Goal: Task Accomplishment & Management: Manage account settings

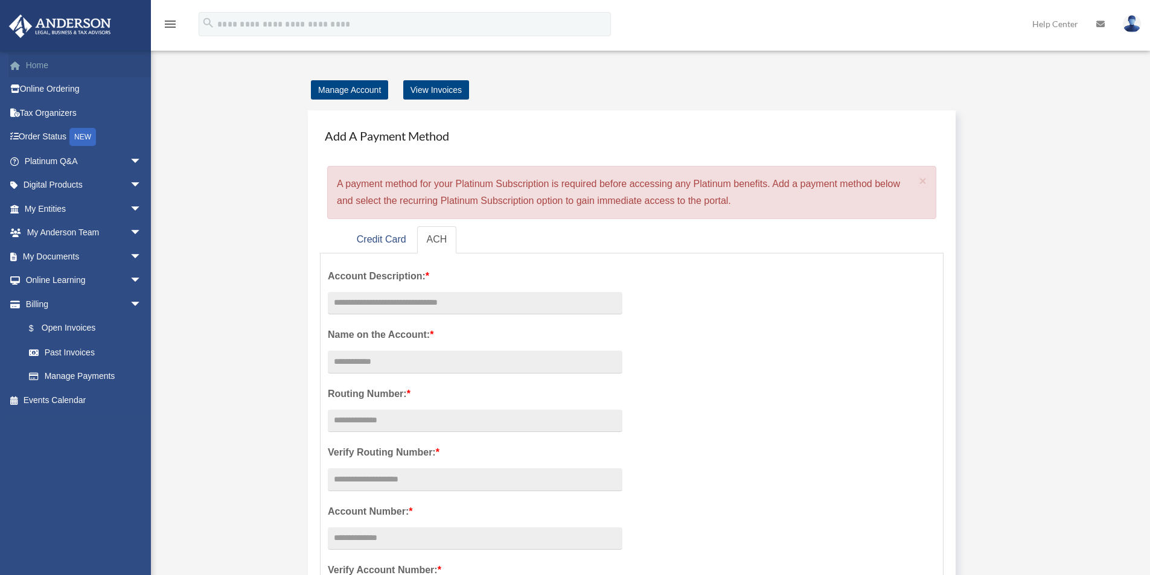
click at [33, 65] on link "Home" at bounding box center [84, 65] width 152 height 24
click at [61, 259] on link "My Documents arrow_drop_down" at bounding box center [84, 257] width 152 height 24
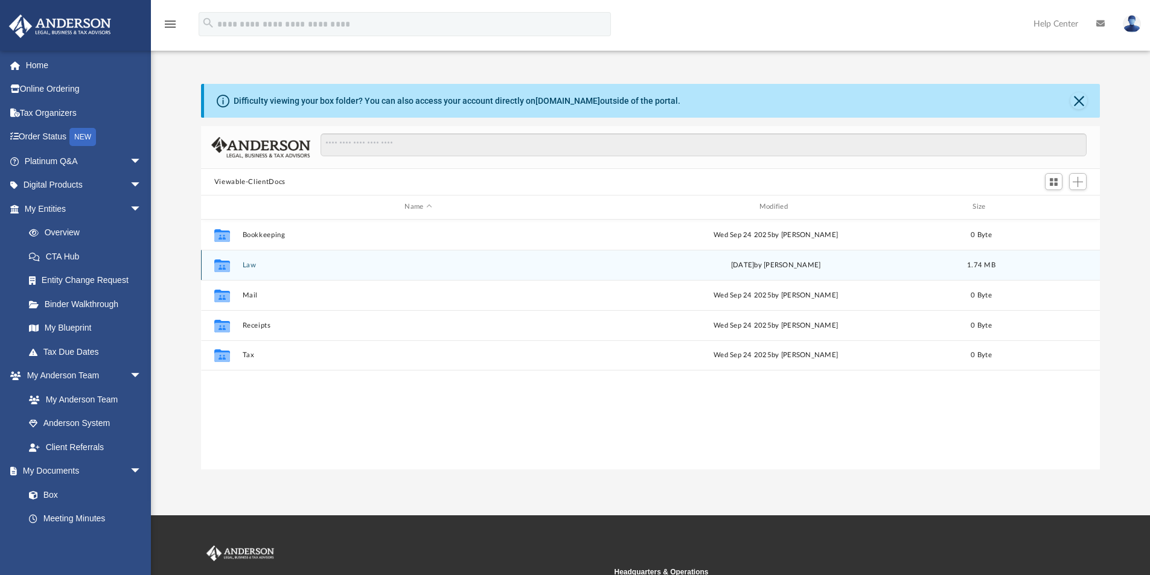
scroll to position [266, 890]
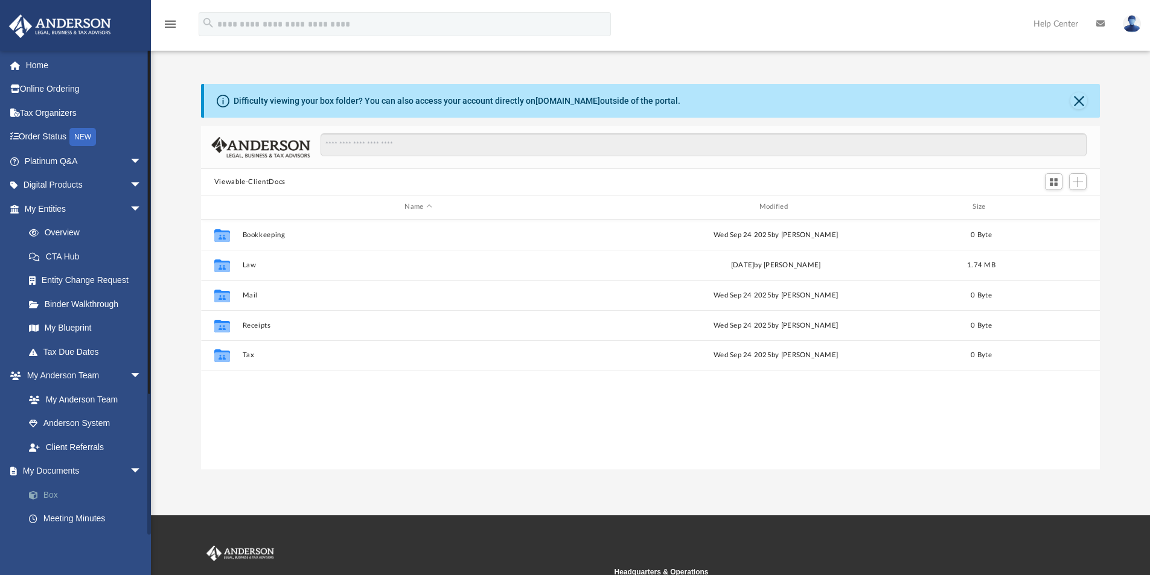
click at [39, 493] on span at bounding box center [40, 496] width 8 height 8
click at [1077, 182] on span "Add" at bounding box center [1078, 182] width 10 height 10
click at [1051, 208] on li "Upload" at bounding box center [1061, 206] width 39 height 13
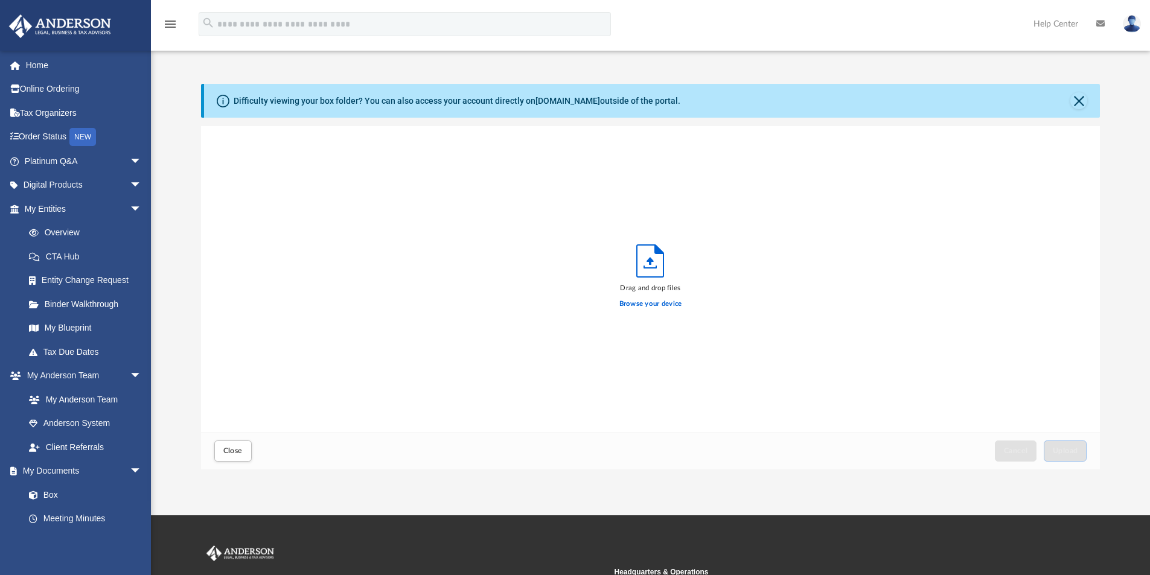
scroll to position [297, 890]
click at [1077, 100] on button "Close" at bounding box center [1079, 100] width 17 height 17
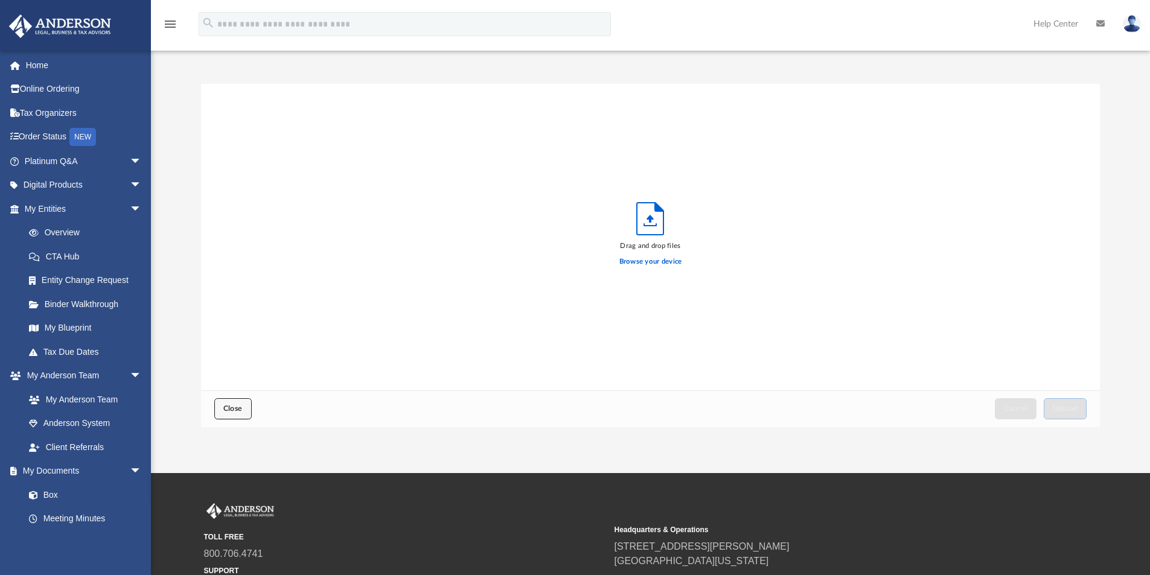
click at [229, 408] on span "Close" at bounding box center [232, 408] width 19 height 7
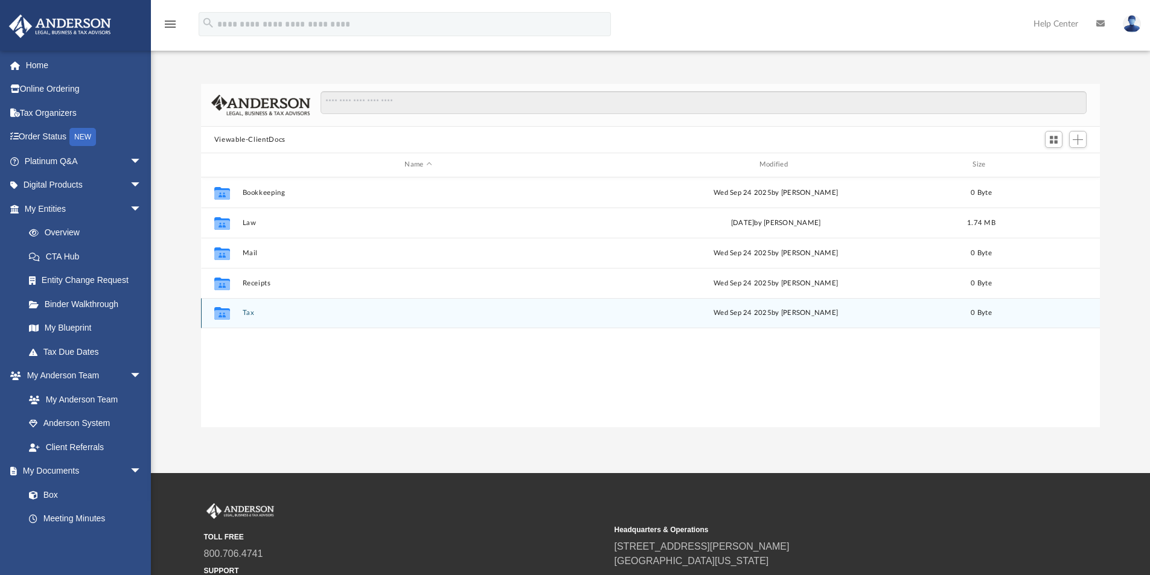
click at [223, 315] on icon "grid" at bounding box center [222, 315] width 16 height 10
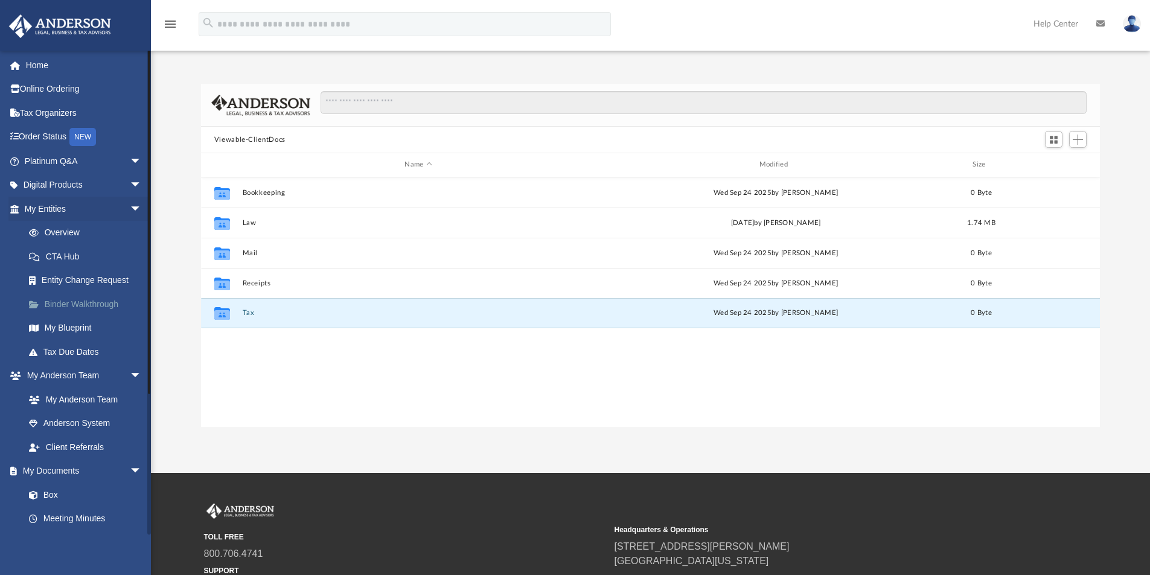
click at [107, 304] on link "Binder Walkthrough" at bounding box center [88, 304] width 143 height 24
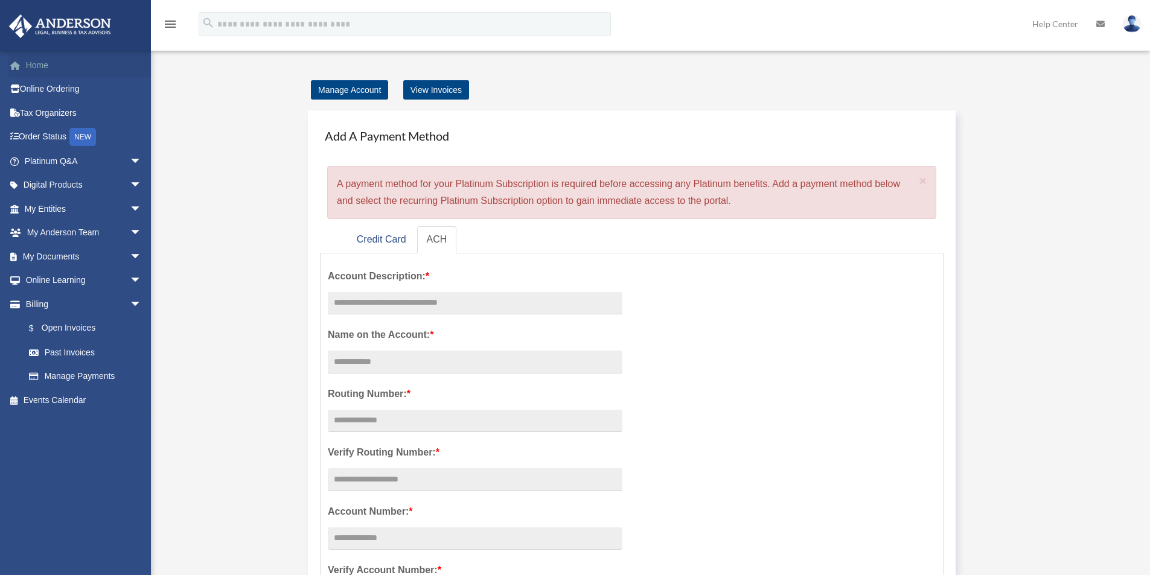
click at [42, 65] on link "Home" at bounding box center [84, 65] width 152 height 24
click at [67, 256] on link "My Documents arrow_drop_down" at bounding box center [84, 257] width 152 height 24
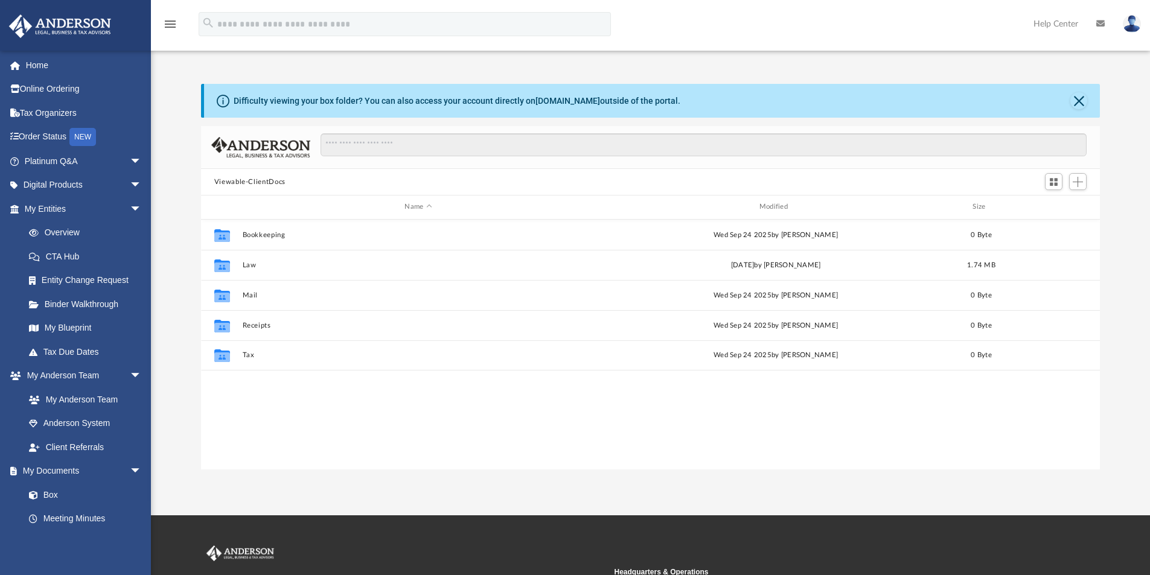
scroll to position [266, 890]
click at [53, 490] on link "Box" at bounding box center [88, 495] width 143 height 24
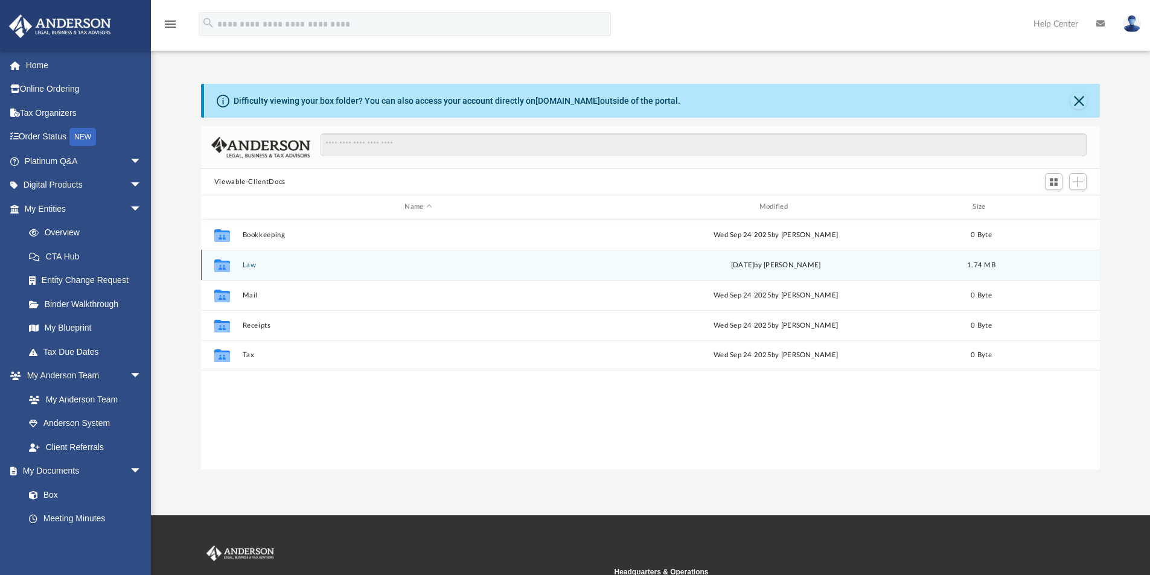
click at [246, 264] on button "Law" at bounding box center [418, 265] width 352 height 8
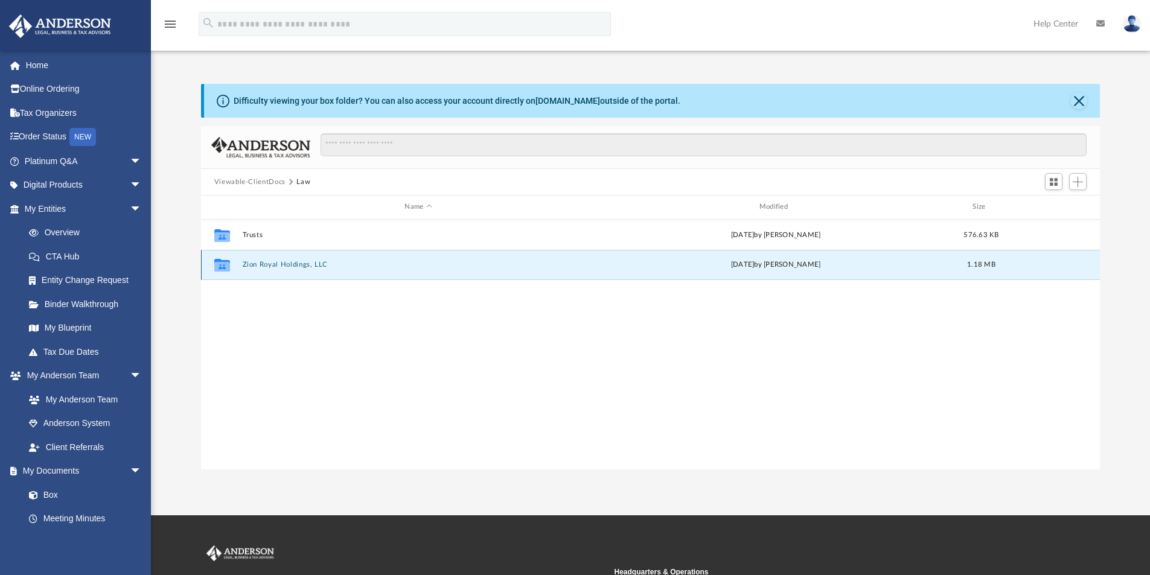
click at [284, 266] on button "Zion Royal Holdings, LLC" at bounding box center [418, 265] width 352 height 8
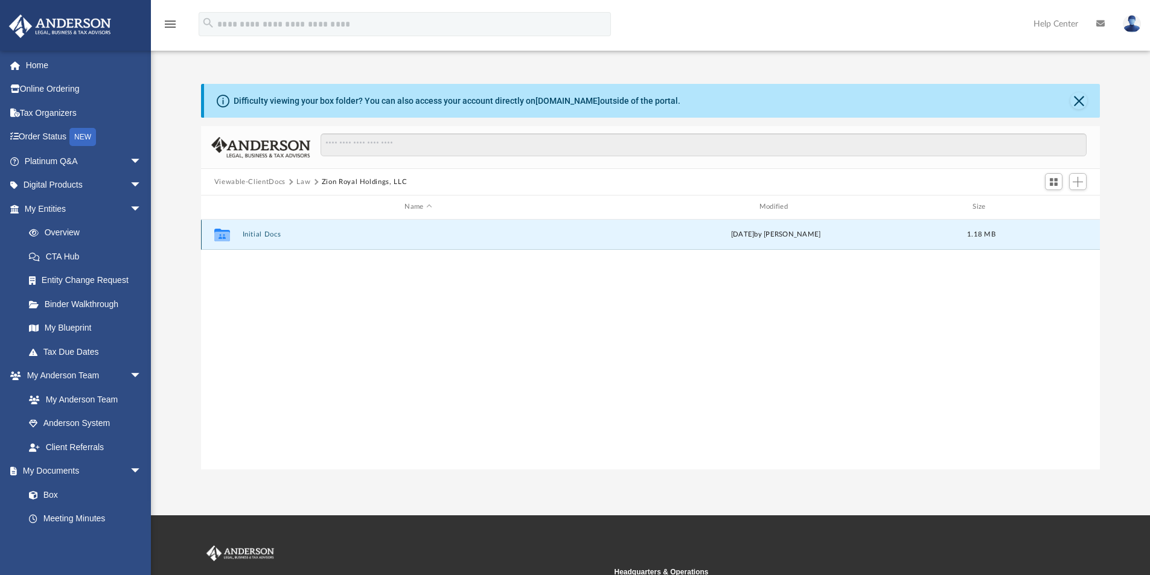
click at [265, 231] on button "Initial Docs" at bounding box center [418, 235] width 352 height 8
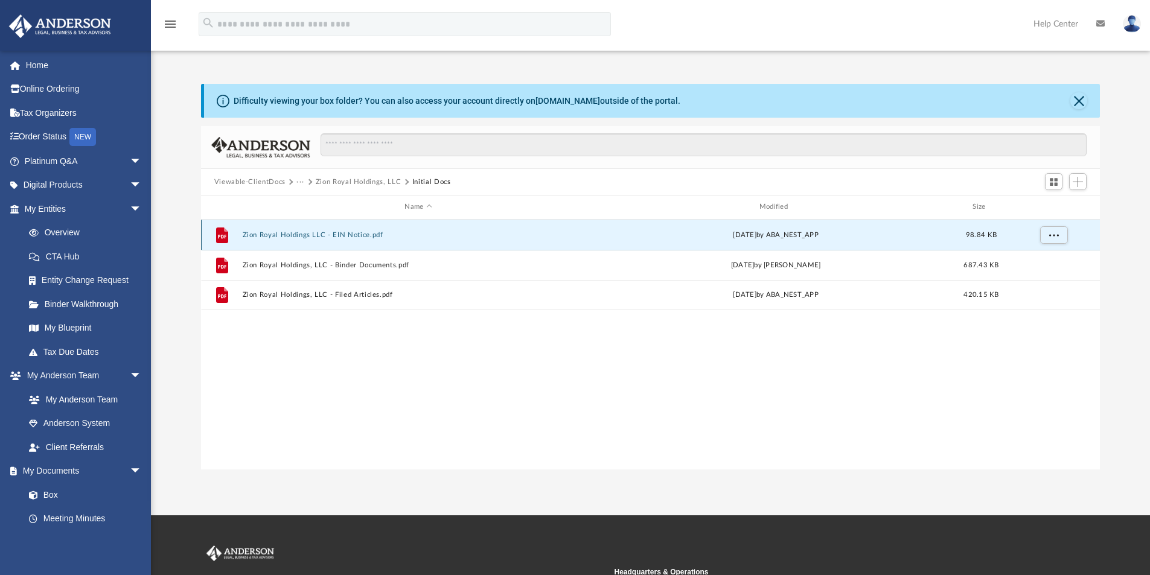
click at [370, 236] on button "Zion Royal Holdings LLC - EIN Notice.pdf" at bounding box center [418, 235] width 352 height 8
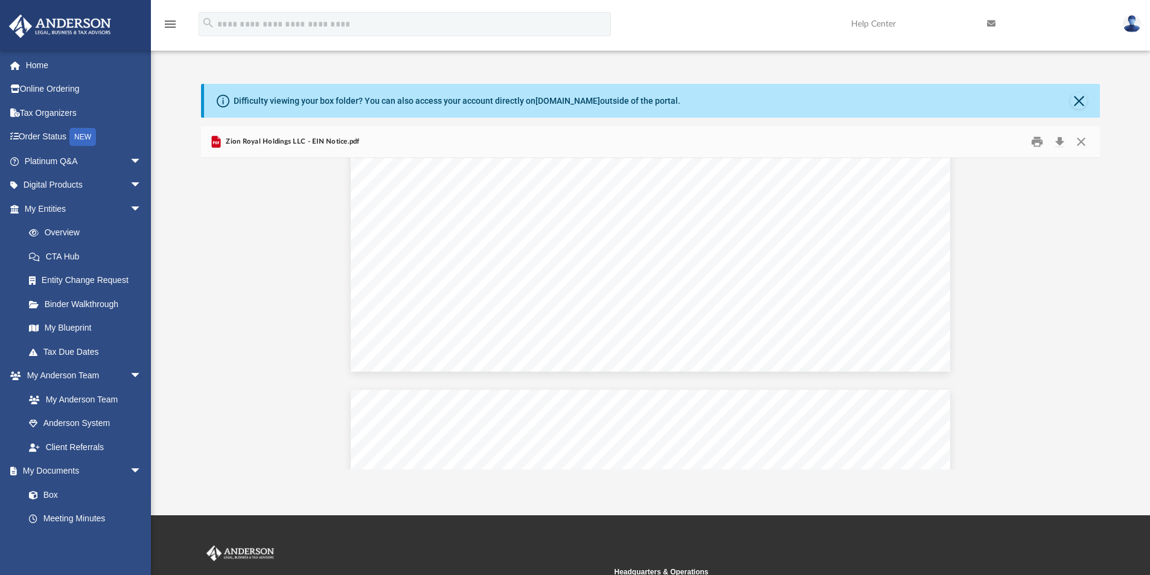
scroll to position [1449, 0]
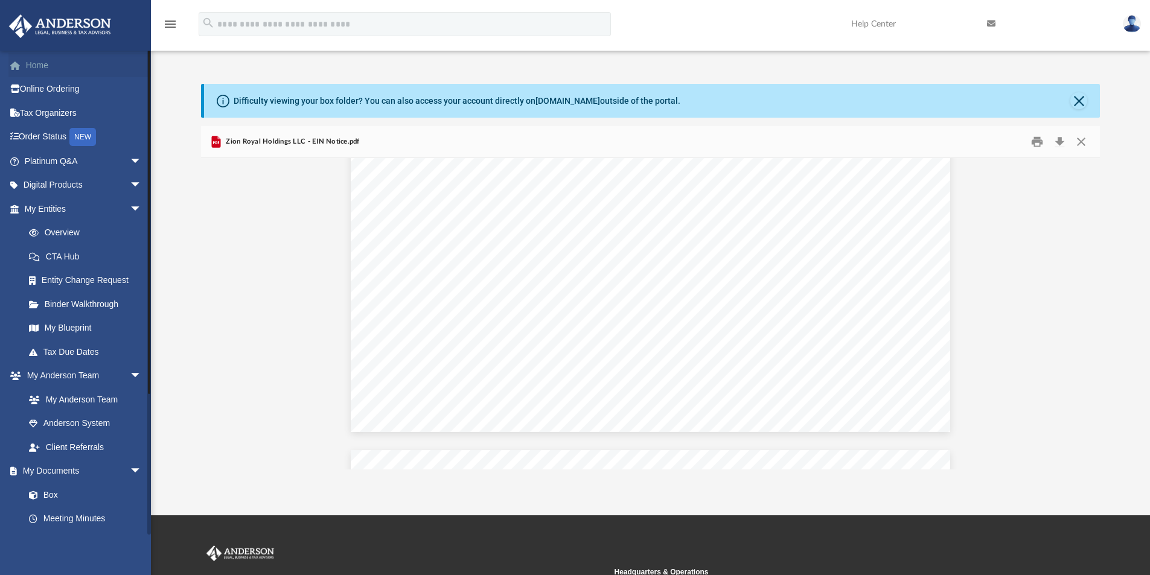
click at [62, 68] on link "Home" at bounding box center [84, 65] width 152 height 24
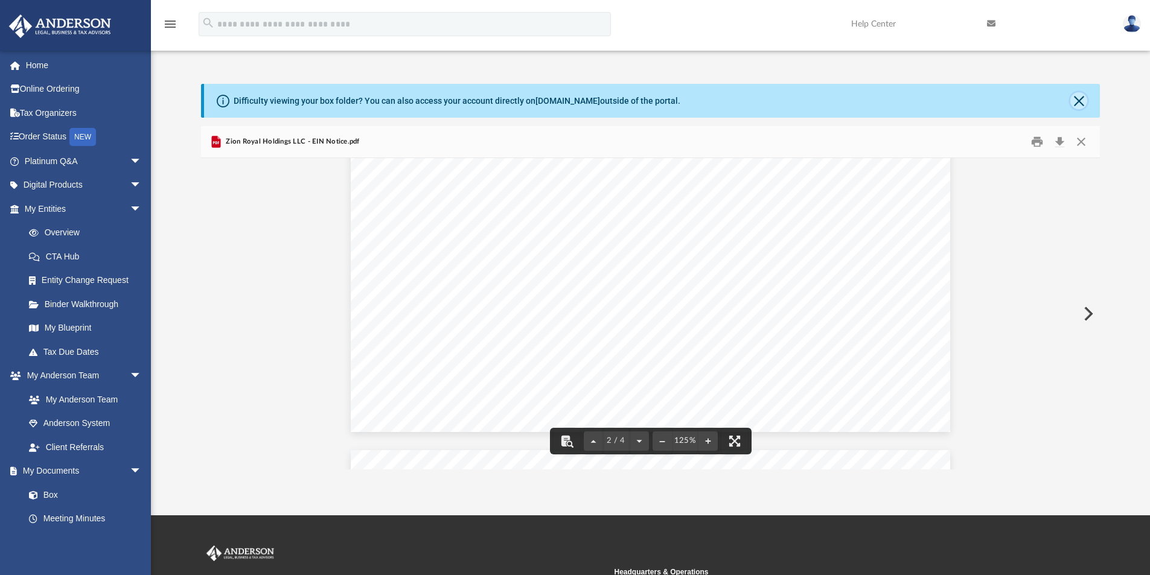
click at [1078, 98] on button "Close" at bounding box center [1079, 100] width 17 height 17
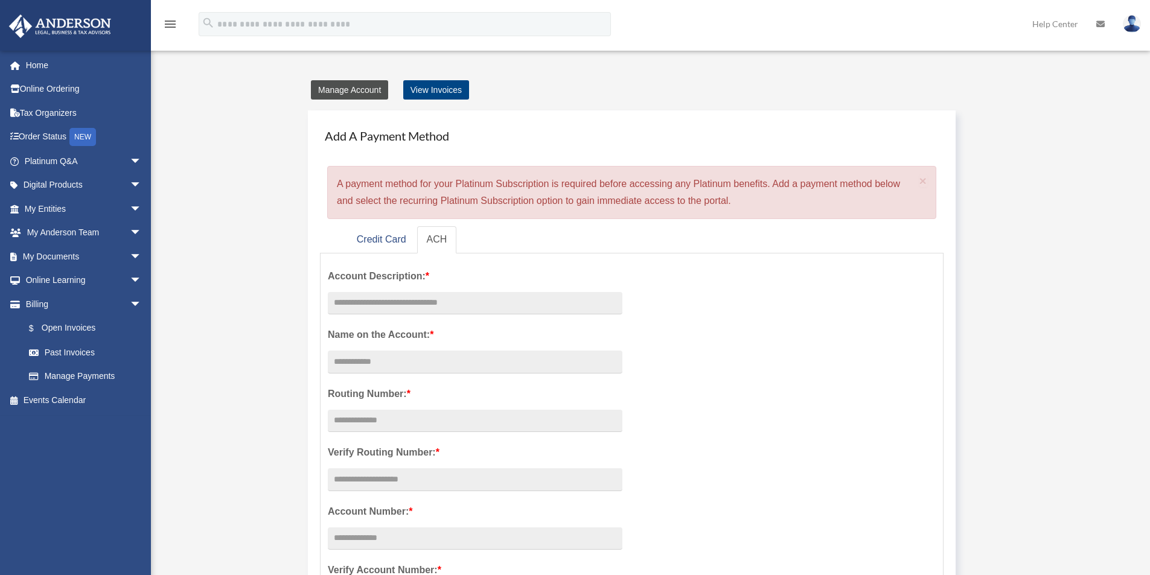
click at [355, 83] on link "Manage Account" at bounding box center [349, 89] width 77 height 19
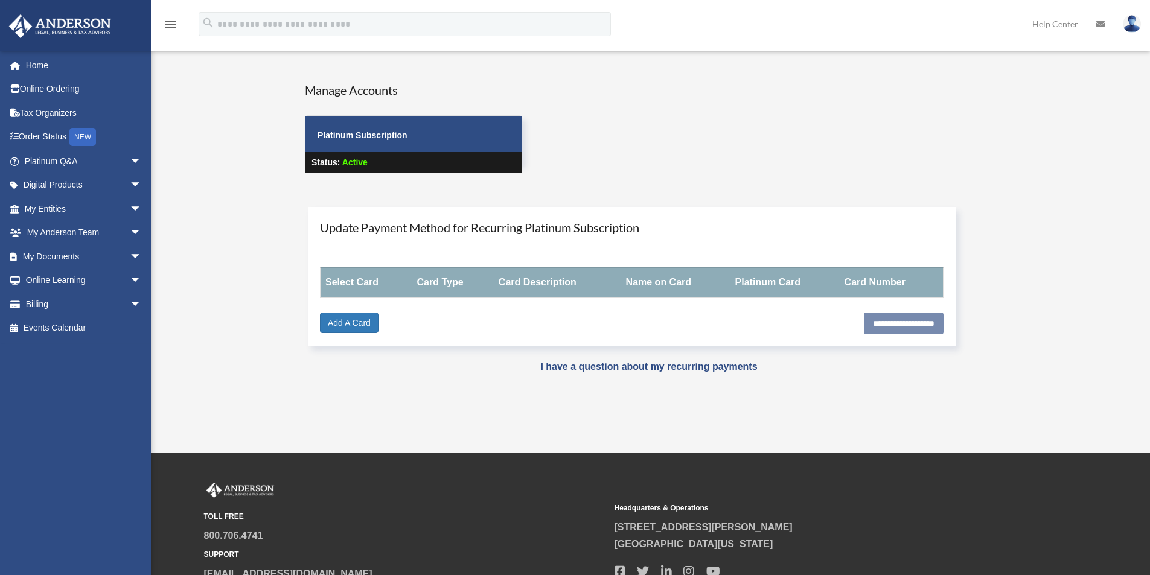
click at [924, 184] on div "Manage Accounts Platinum Subscription Status: Active" at bounding box center [649, 139] width 706 height 114
click at [40, 66] on link "Home" at bounding box center [84, 65] width 152 height 24
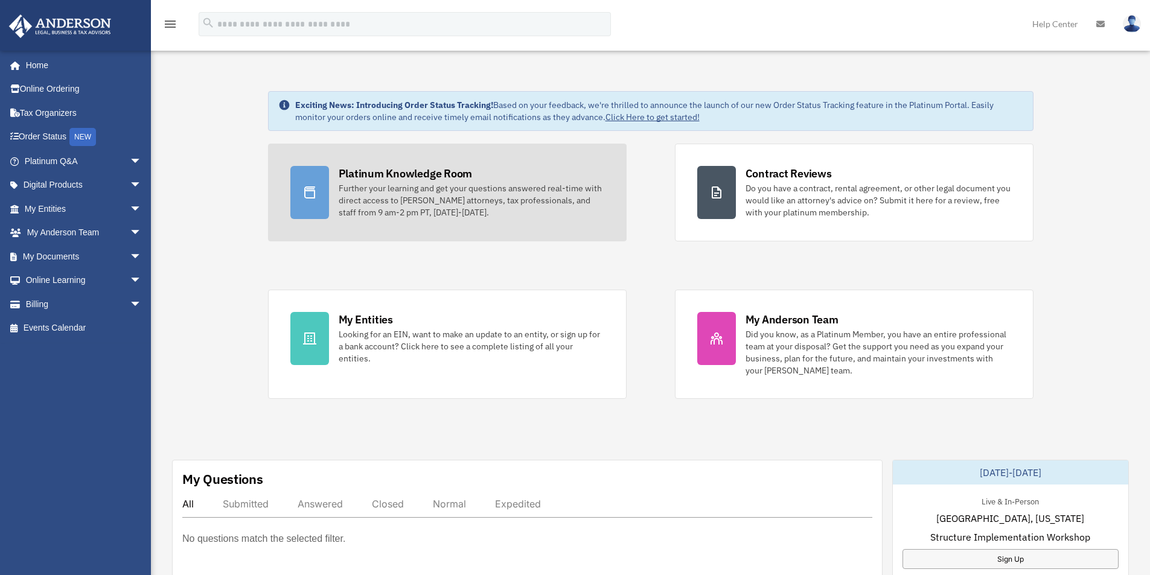
click at [435, 199] on div "Further your learning and get your questions answered real-time with direct acc…" at bounding box center [472, 200] width 266 height 36
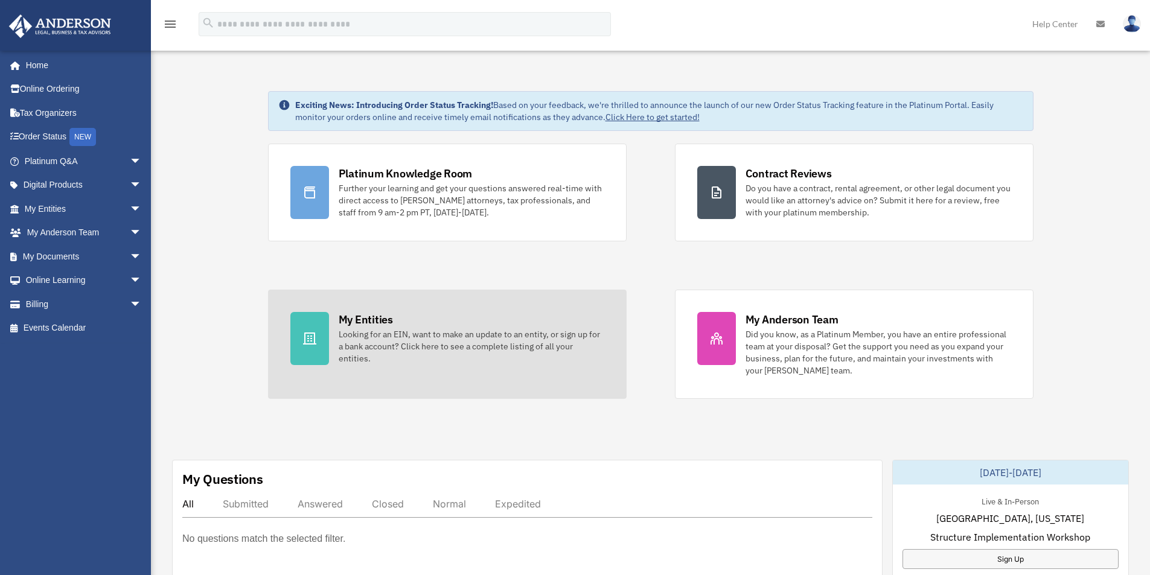
click at [437, 341] on div "Looking for an EIN, want to make an update to an entity, or sign up for a bank …" at bounding box center [472, 346] width 266 height 36
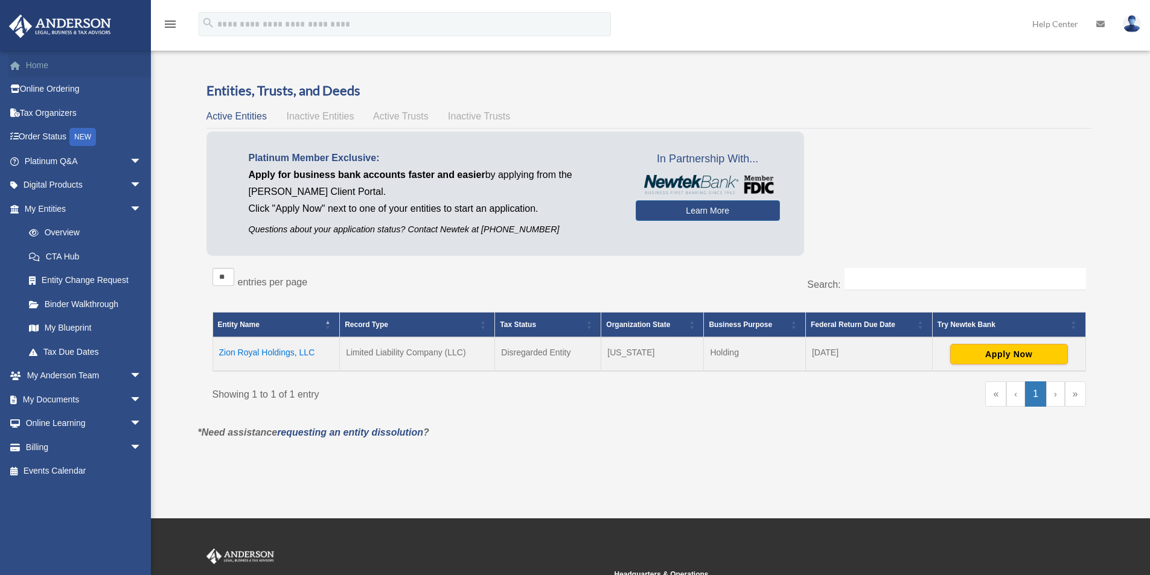
click at [36, 72] on link "Home" at bounding box center [84, 65] width 152 height 24
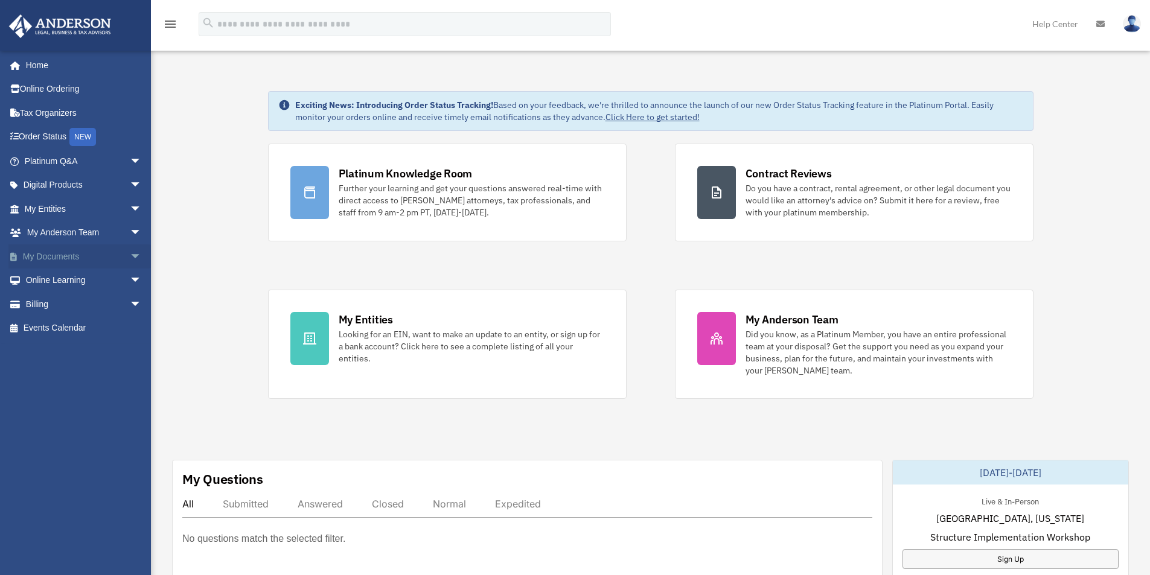
click at [130, 255] on span "arrow_drop_down" at bounding box center [142, 257] width 24 height 25
click at [56, 280] on link "Box" at bounding box center [88, 281] width 143 height 24
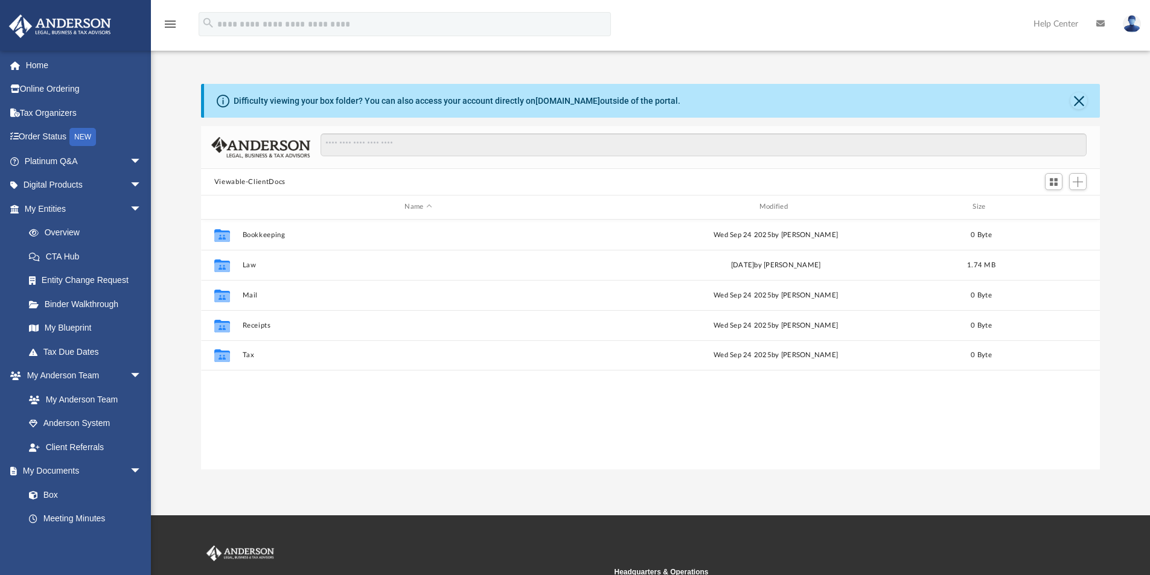
scroll to position [266, 890]
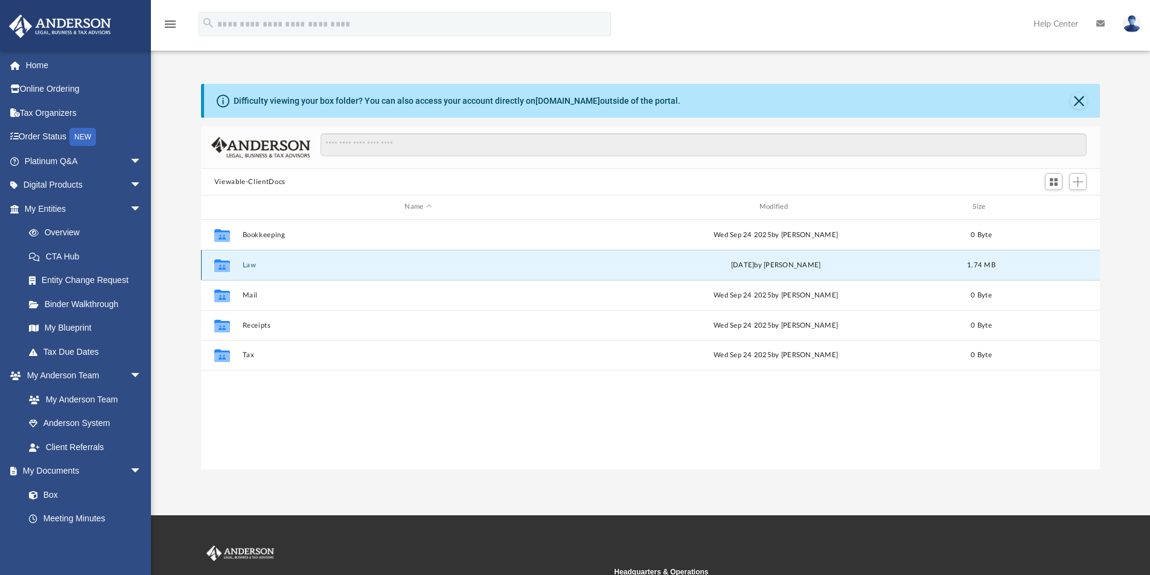
click at [252, 266] on button "Law" at bounding box center [418, 265] width 352 height 8
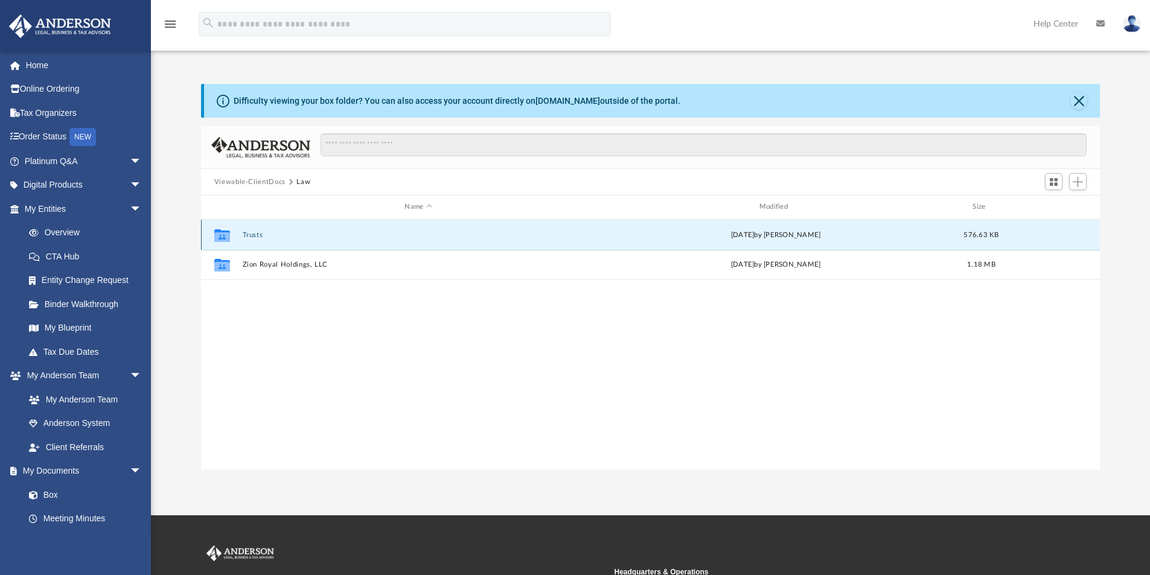
click at [252, 234] on button "Trusts" at bounding box center [418, 235] width 352 height 8
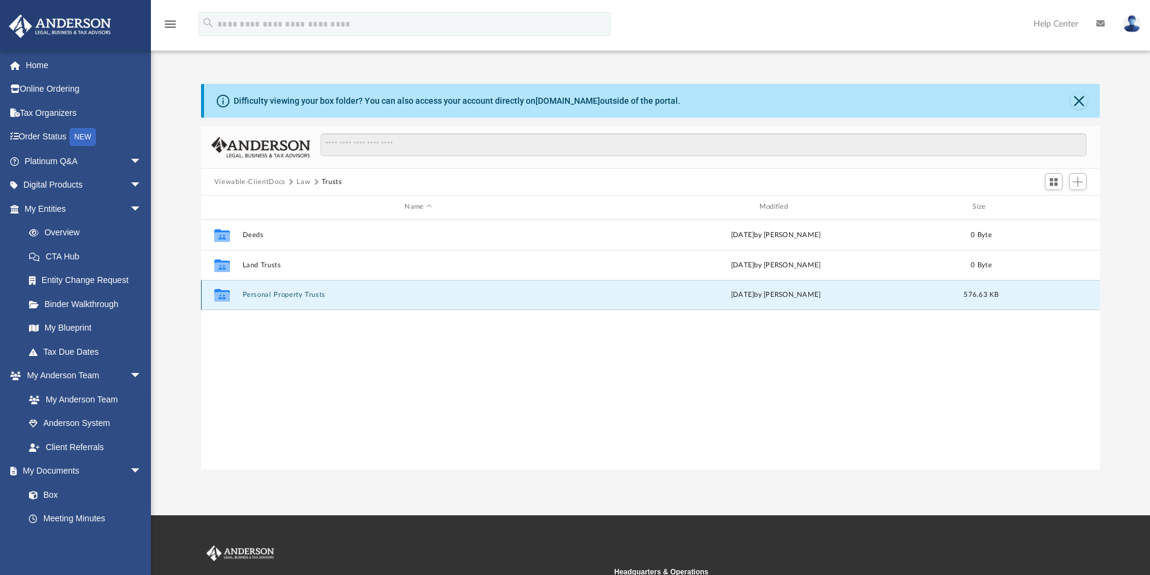
click at [297, 293] on button "Personal Property Trusts" at bounding box center [418, 295] width 352 height 8
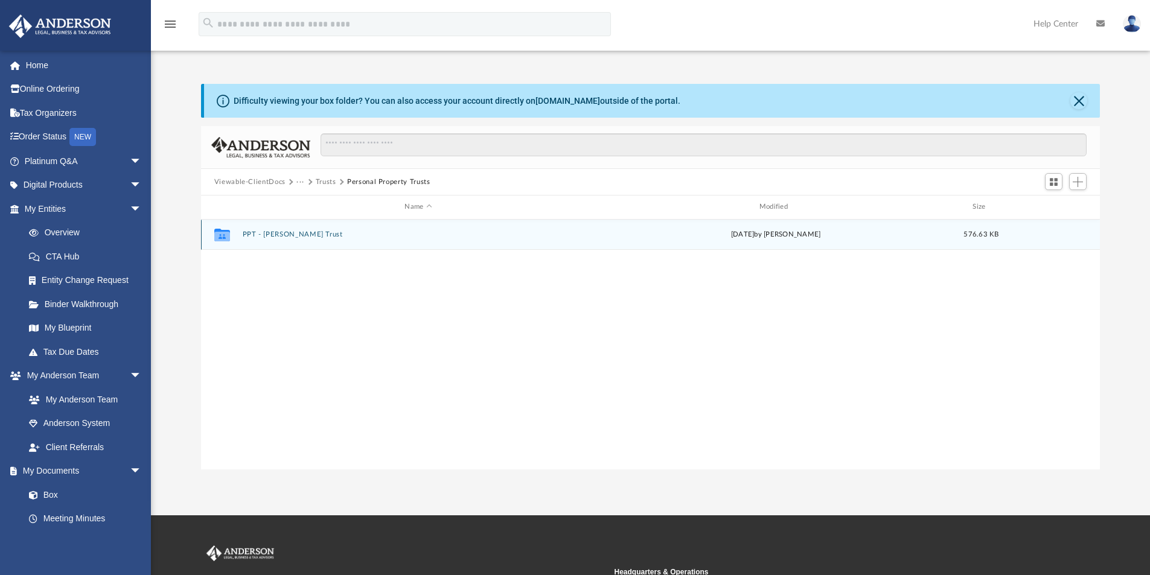
click at [295, 232] on button "PPT - Golden Girls Trust" at bounding box center [418, 235] width 352 height 8
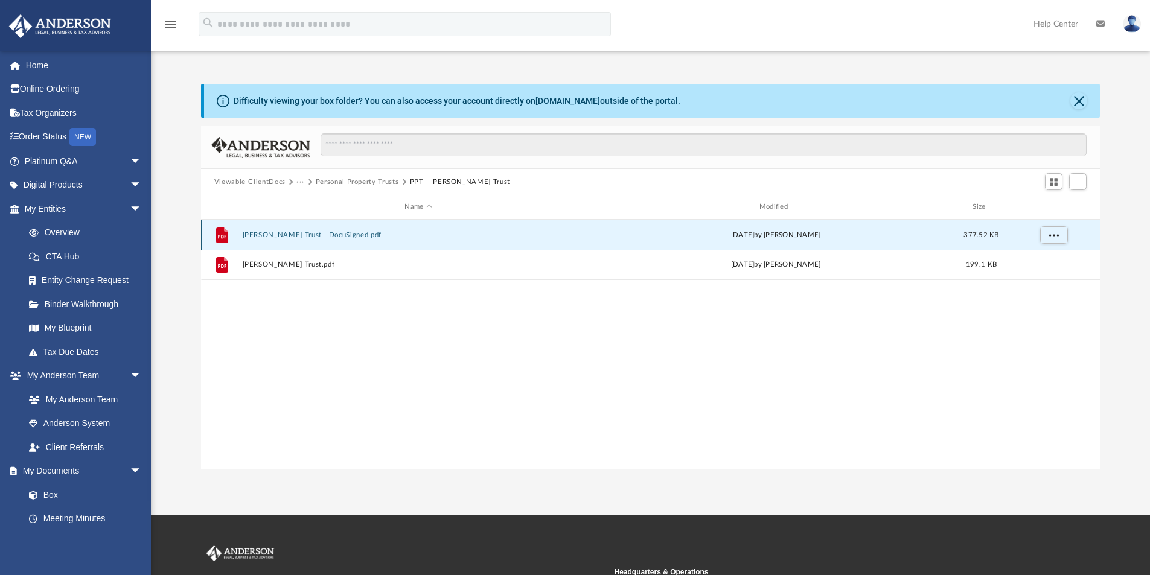
click at [306, 234] on button "Golden Girls Trust - DocuSigned.pdf" at bounding box center [418, 235] width 352 height 8
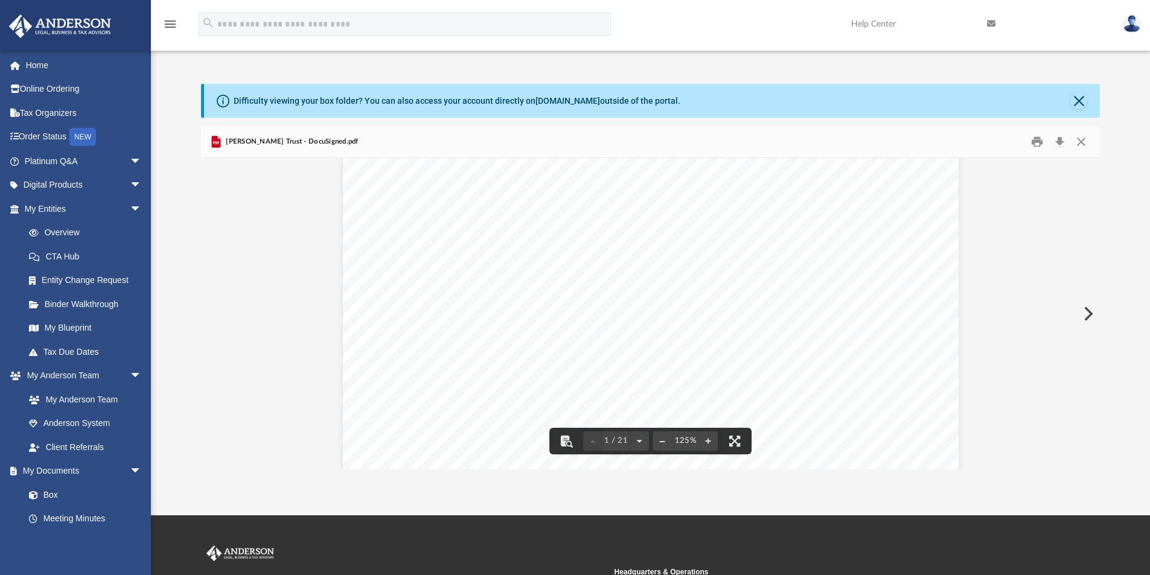
scroll to position [0, 0]
click at [1037, 142] on button "Print" at bounding box center [1037, 142] width 24 height 19
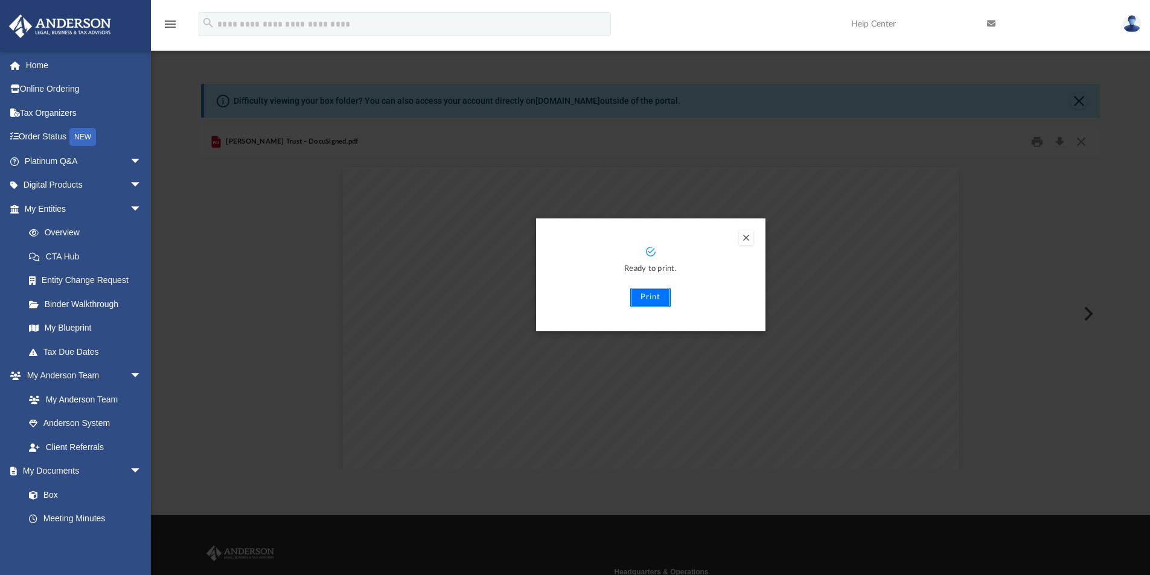
click at [655, 296] on button "Print" at bounding box center [650, 297] width 40 height 19
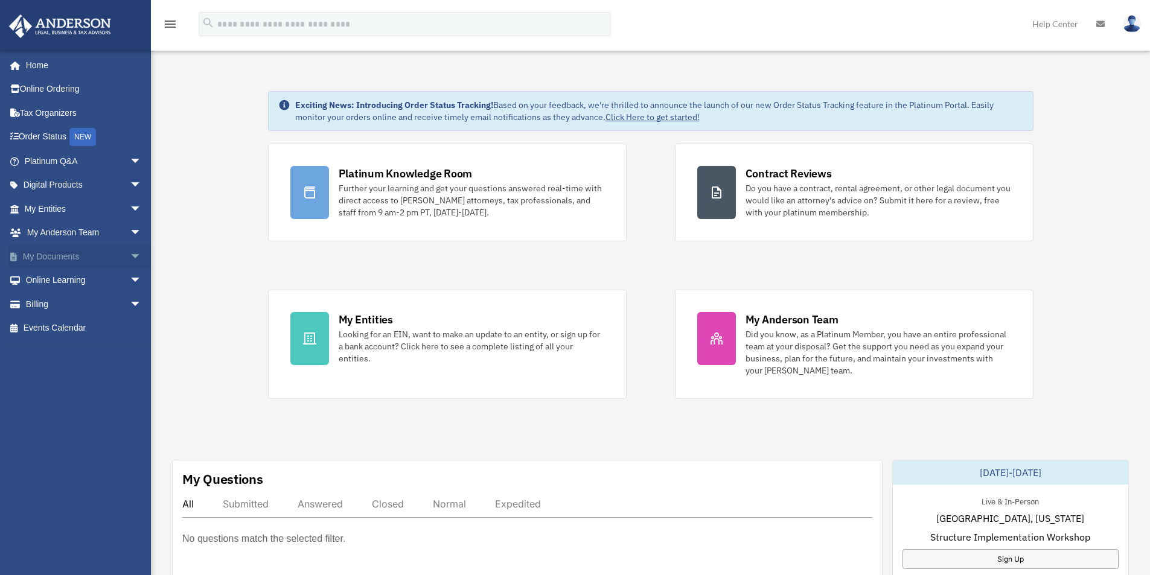
click at [93, 257] on link "My Documents arrow_drop_down" at bounding box center [84, 257] width 152 height 24
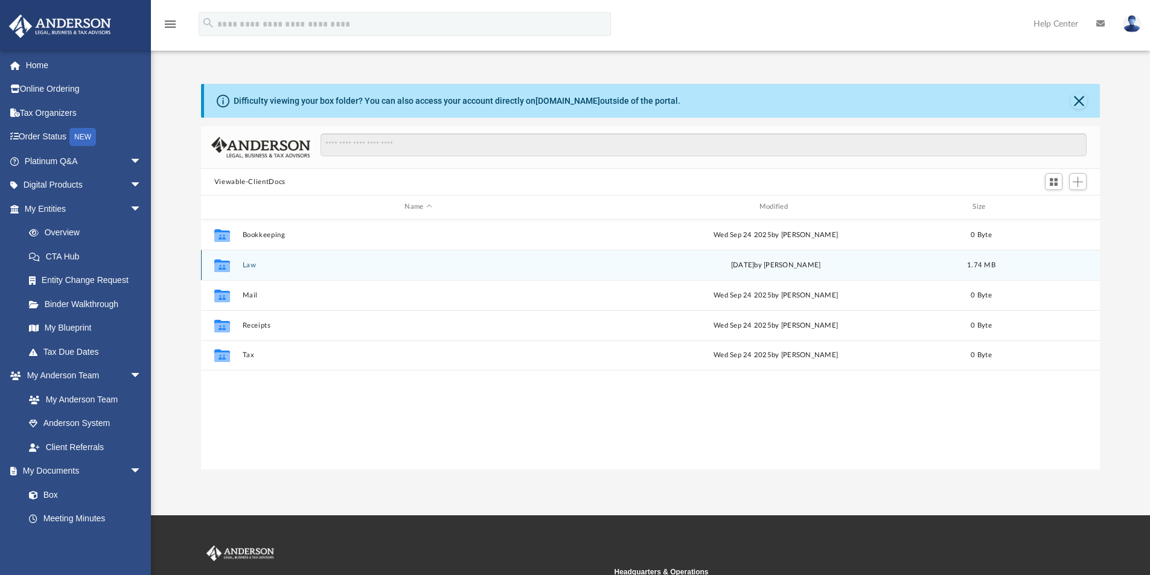
scroll to position [266, 890]
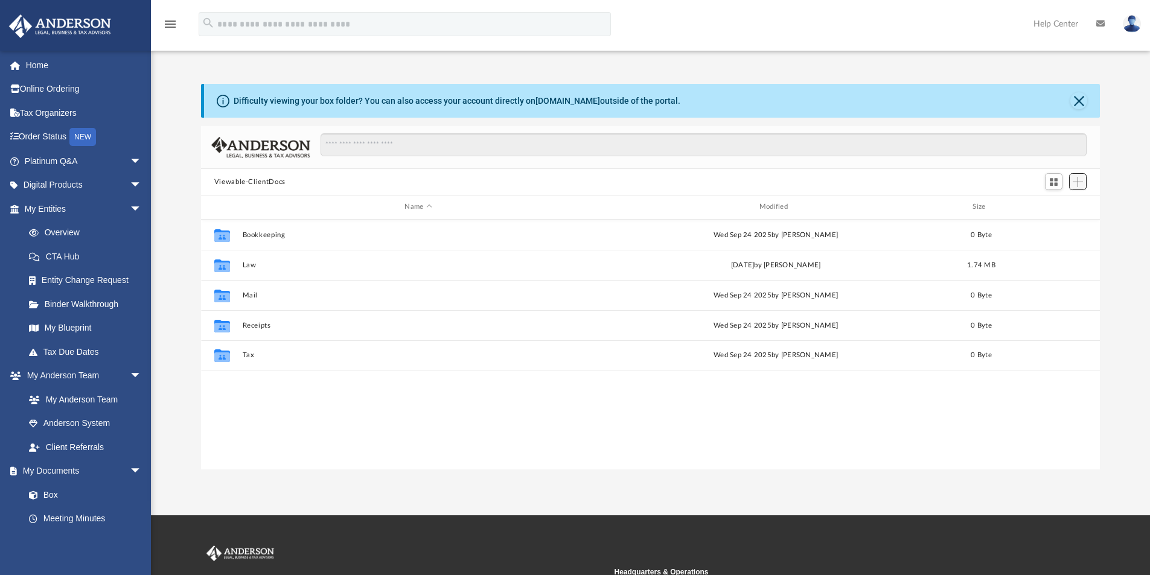
click at [1075, 182] on span "Add" at bounding box center [1078, 182] width 10 height 10
click at [1046, 206] on li "Upload" at bounding box center [1061, 206] width 39 height 13
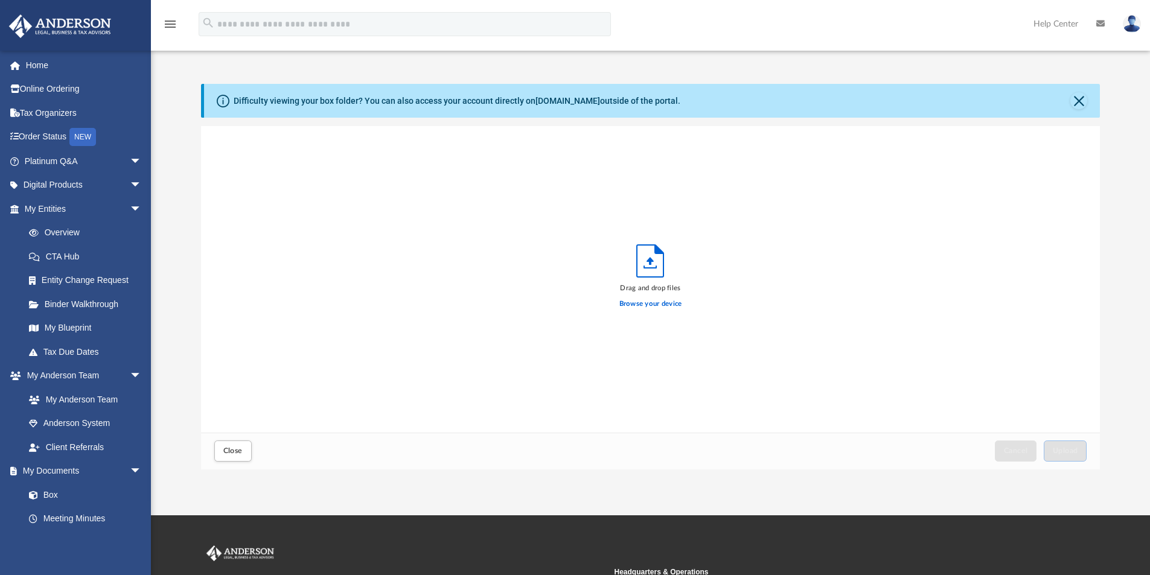
scroll to position [297, 890]
click at [658, 304] on label "Browse your device" at bounding box center [651, 304] width 63 height 11
click at [0, 0] on input "Browse your device" at bounding box center [0, 0] width 0 height 0
click at [1066, 450] on span "Upload" at bounding box center [1065, 450] width 25 height 7
click at [665, 304] on label "Select More Files" at bounding box center [650, 302] width 55 height 11
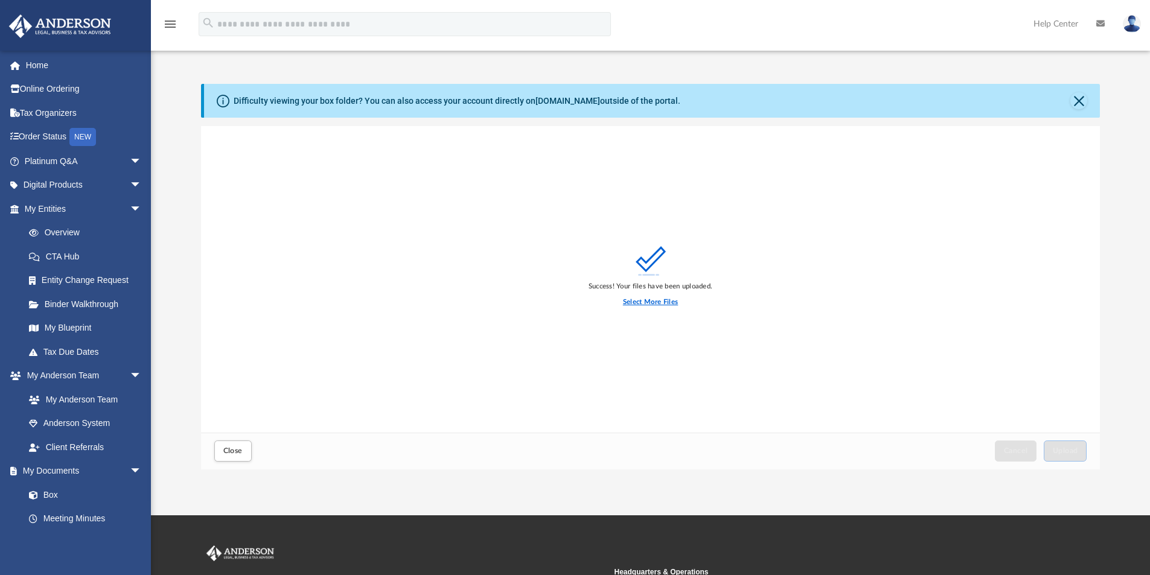
click at [0, 0] on input "Select More Files" at bounding box center [0, 0] width 0 height 0
click at [654, 299] on label "Select More Files" at bounding box center [650, 302] width 55 height 11
click at [0, 0] on input "Select More Files" at bounding box center [0, 0] width 0 height 0
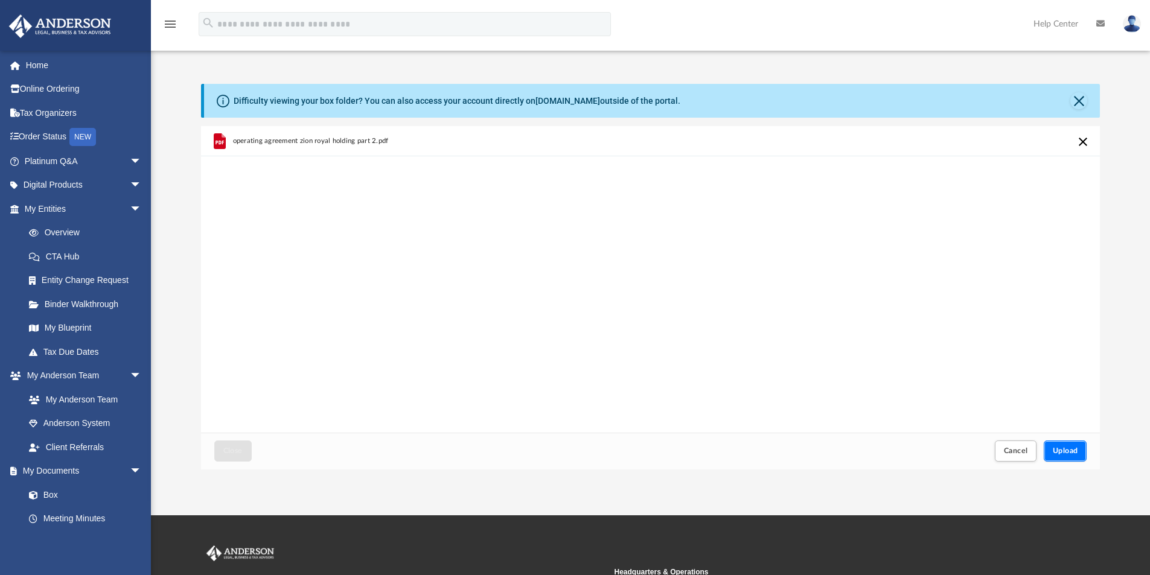
click at [1063, 450] on span "Upload" at bounding box center [1065, 450] width 25 height 7
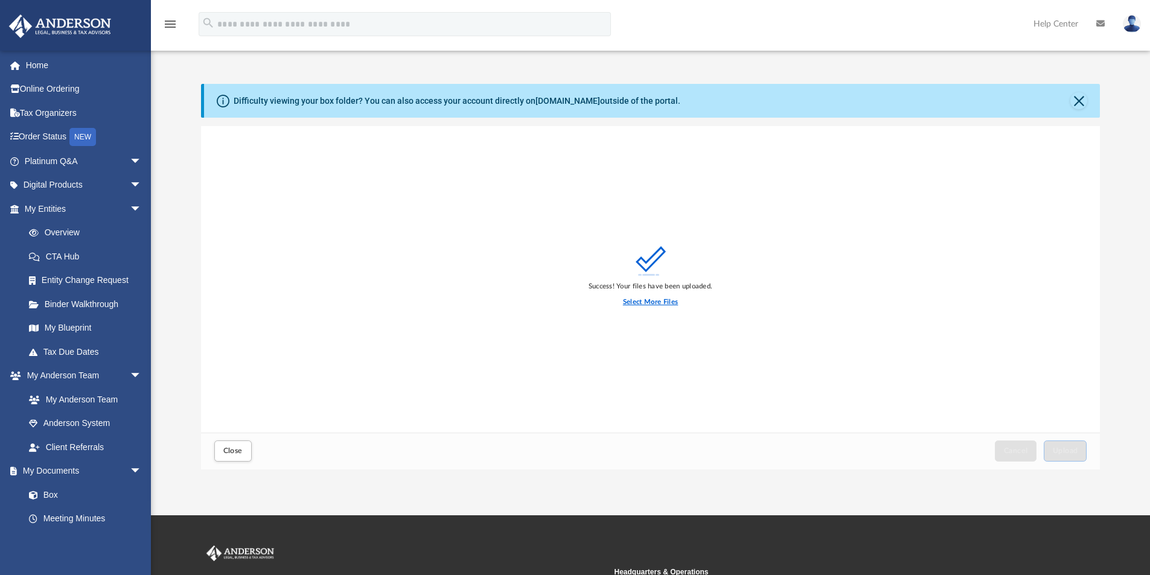
click at [659, 304] on label "Select More Files" at bounding box center [650, 302] width 55 height 11
click at [0, 0] on input "Select More Files" at bounding box center [0, 0] width 0 height 0
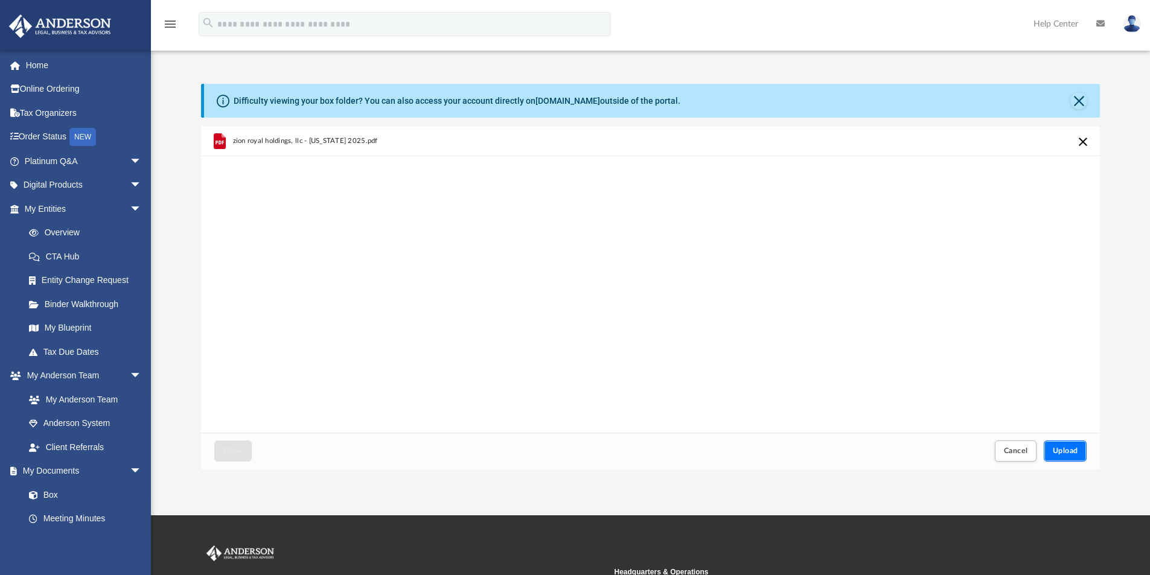
click at [1071, 453] on span "Upload" at bounding box center [1065, 450] width 25 height 7
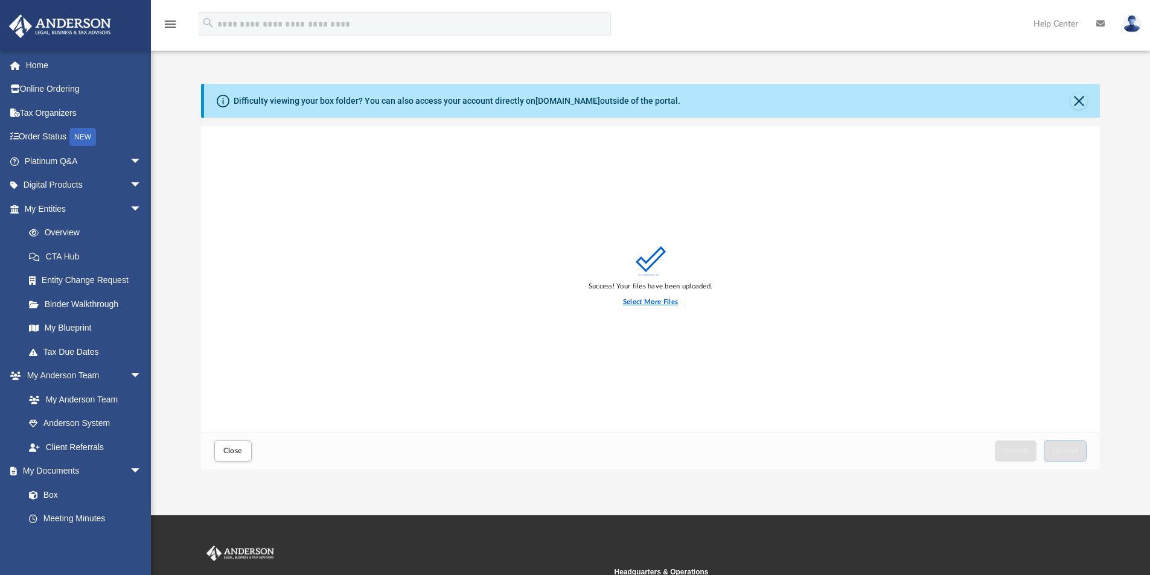
click at [654, 301] on label "Select More Files" at bounding box center [650, 302] width 55 height 11
click at [0, 0] on input "Select More Files" at bounding box center [0, 0] width 0 height 0
click at [1070, 450] on span "Upload" at bounding box center [1065, 450] width 25 height 7
